Goal: Task Accomplishment & Management: Use online tool/utility

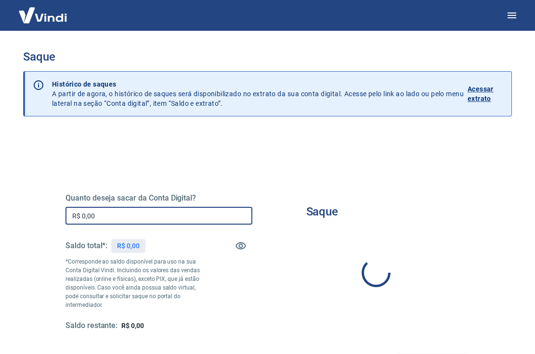
click at [101, 217] on input "R$ 0,00" at bounding box center [158, 216] width 187 height 18
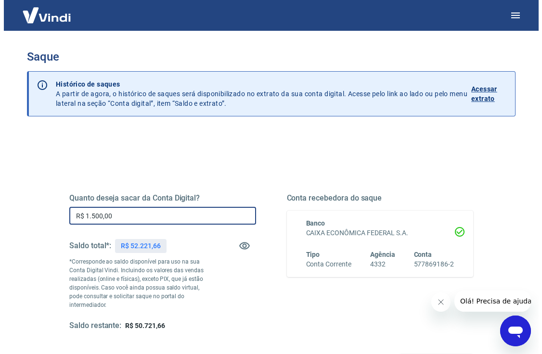
scroll to position [39, 0]
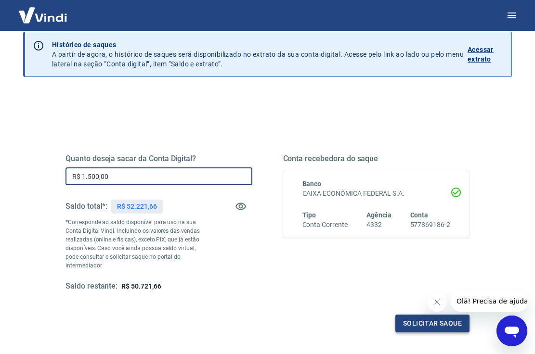
type input "R$ 1.500,00"
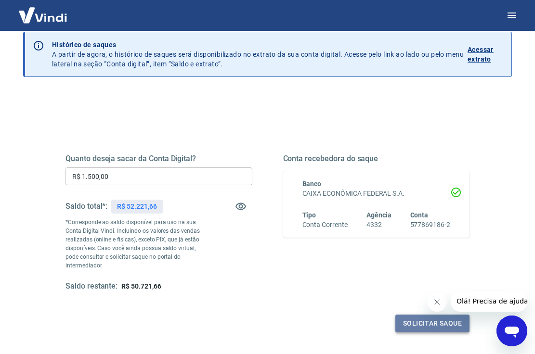
click at [422, 317] on button "Solicitar saque" at bounding box center [432, 324] width 74 height 18
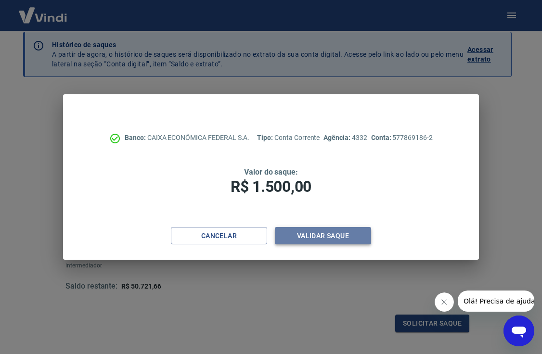
click at [312, 241] on button "Validar saque" at bounding box center [323, 236] width 96 height 18
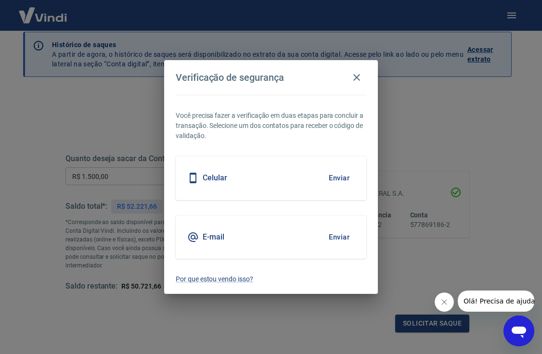
click at [335, 236] on button "Enviar" at bounding box center [339, 237] width 31 height 20
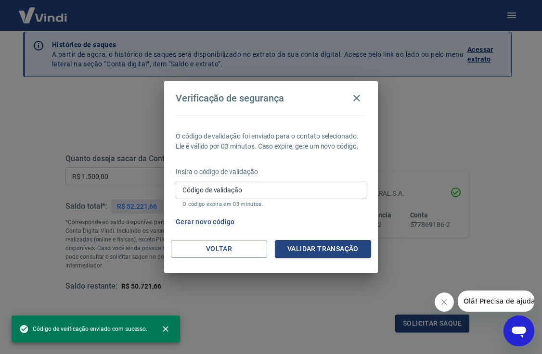
click at [267, 193] on input "Código de validação" at bounding box center [271, 190] width 191 height 18
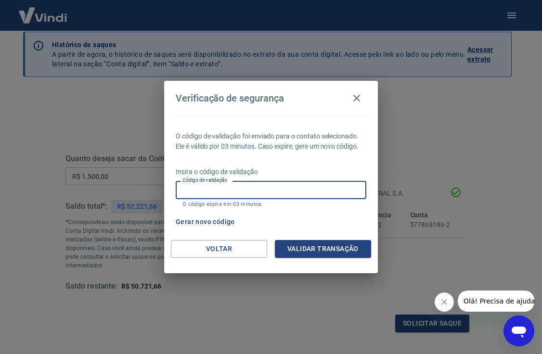
paste input "515120"
type input "515120"
click at [315, 256] on button "Validar transação" at bounding box center [323, 249] width 96 height 18
